Goal: Information Seeking & Learning: Find specific fact

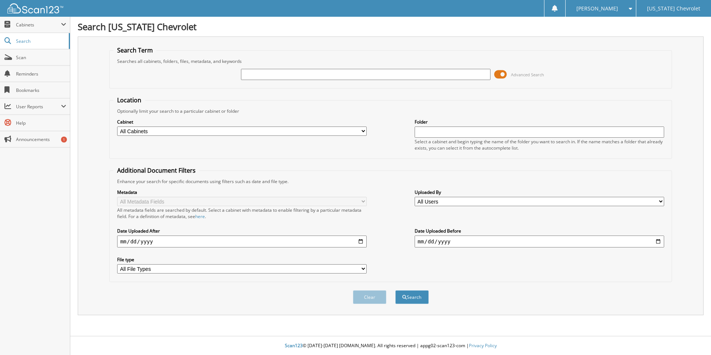
click at [295, 76] on input "text" at bounding box center [365, 74] width 249 height 11
type input "9"
type input "\"
type input "82398"
click at [395, 290] on button "Search" at bounding box center [411, 297] width 33 height 14
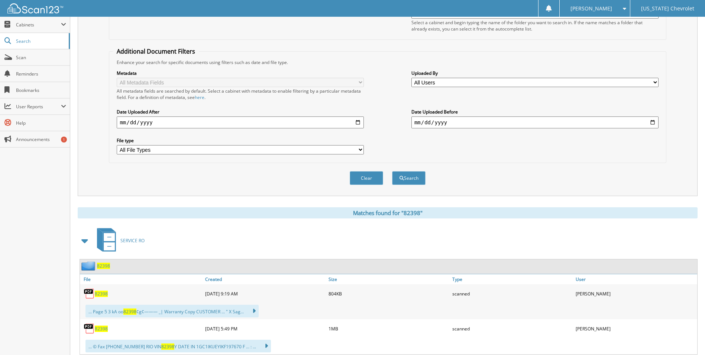
scroll to position [149, 0]
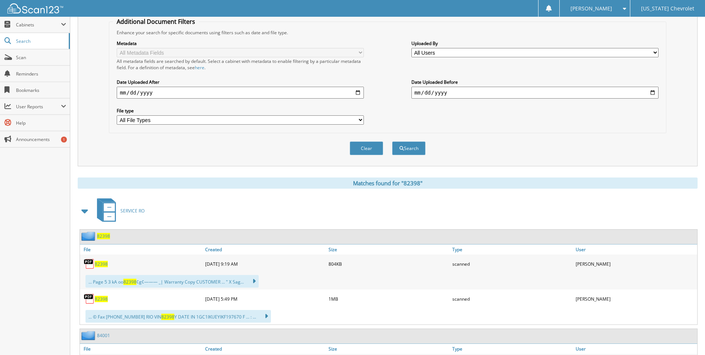
click at [103, 263] on span "82398" at bounding box center [101, 264] width 13 height 6
click at [97, 300] on span "82398" at bounding box center [101, 299] width 13 height 6
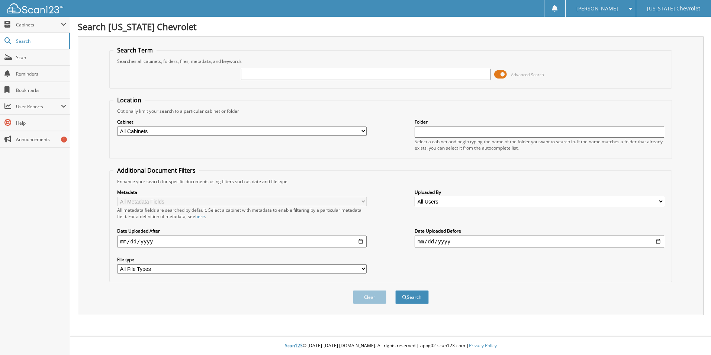
click at [263, 75] on input "text" at bounding box center [365, 74] width 249 height 11
type input "79346"
click at [395, 290] on button "Search" at bounding box center [411, 297] width 33 height 14
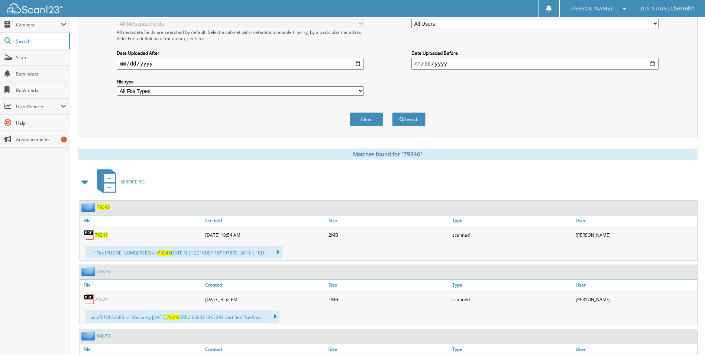
scroll to position [186, 0]
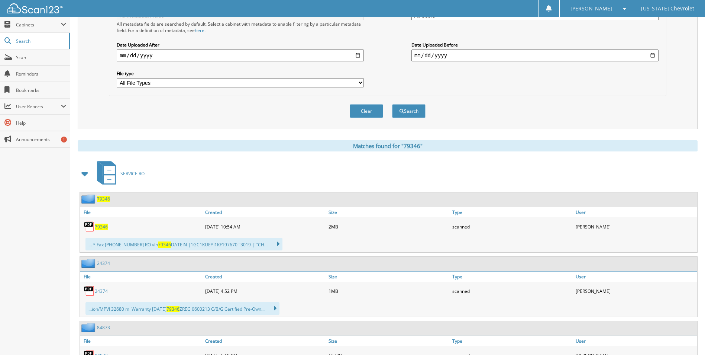
click at [104, 226] on span "79346" at bounding box center [101, 226] width 13 height 6
click at [99, 228] on span "79346" at bounding box center [101, 226] width 13 height 6
click at [99, 226] on span "79346" at bounding box center [101, 226] width 13 height 6
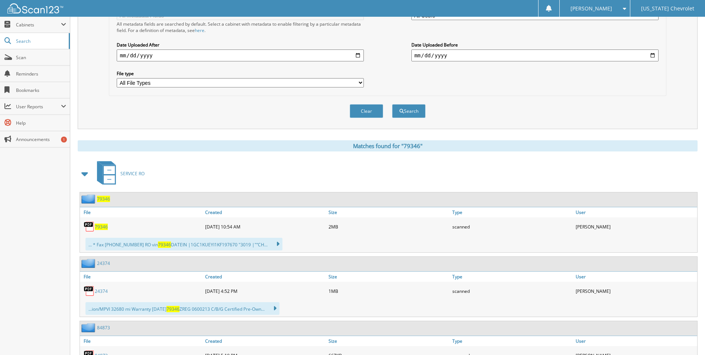
click at [99, 226] on span "79346" at bounding box center [101, 226] width 13 height 6
click at [102, 197] on span "79346" at bounding box center [103, 199] width 13 height 6
